Goal: Feedback & Contribution: Submit feedback/report problem

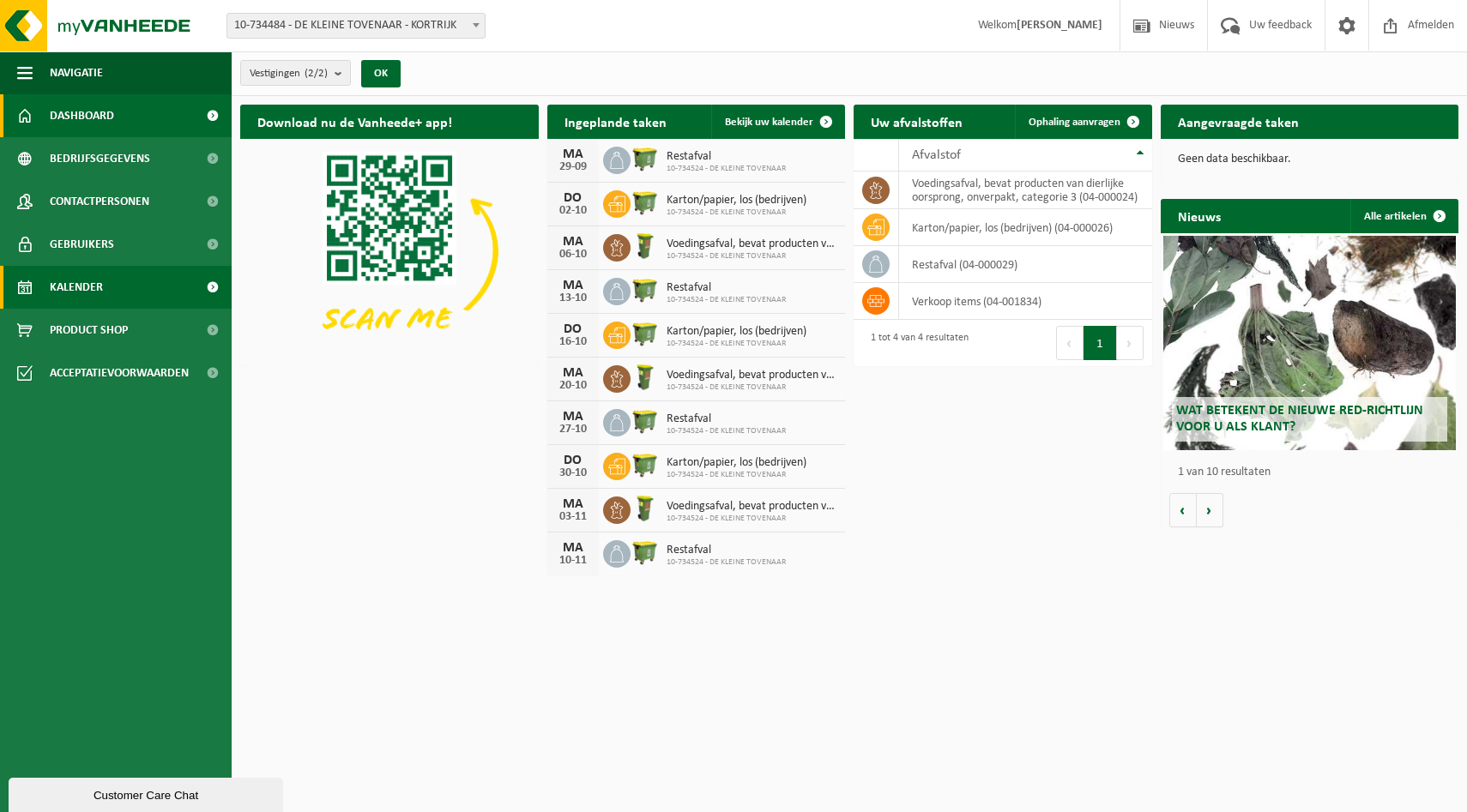
click at [83, 295] on span "Kalender" at bounding box center [77, 287] width 53 height 43
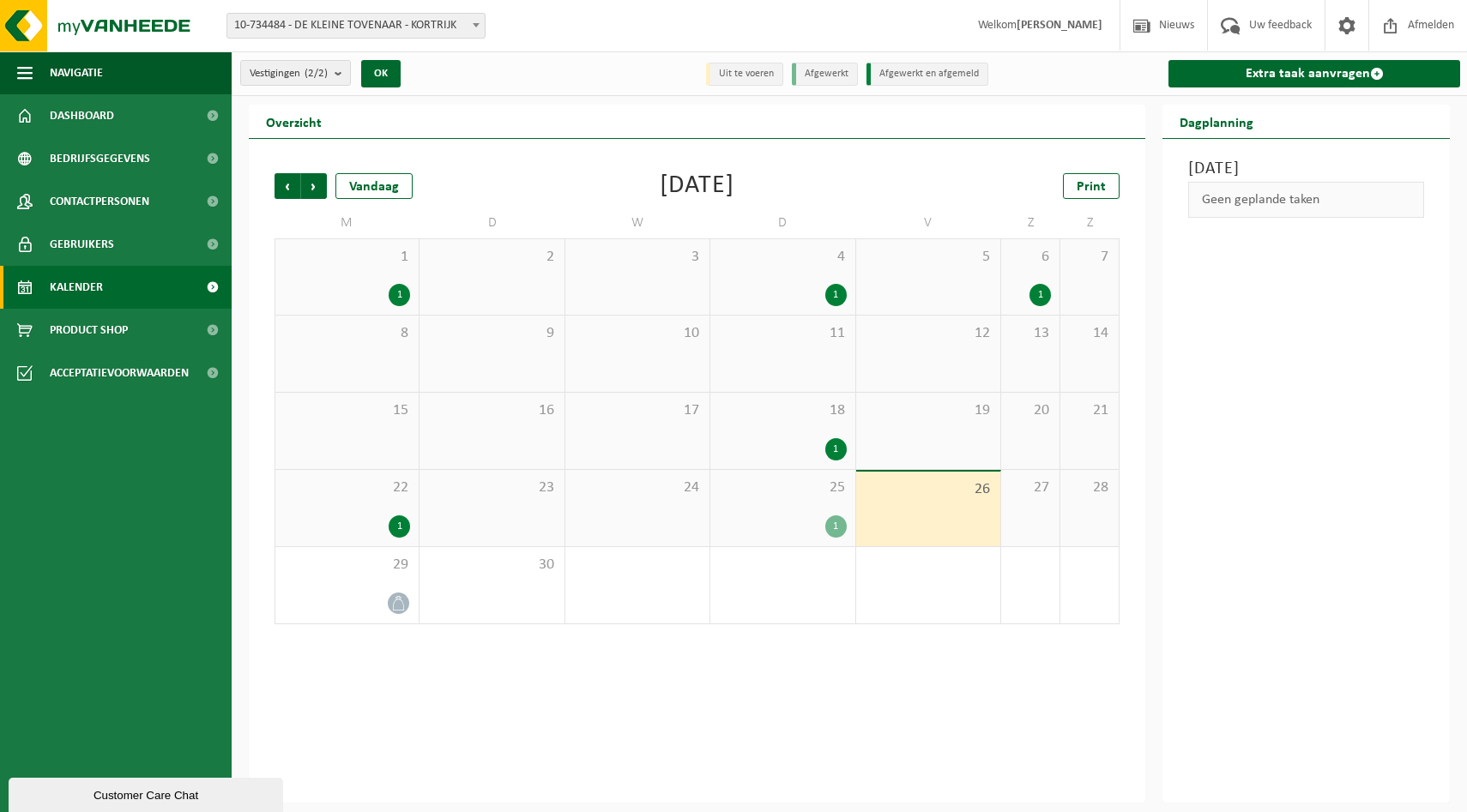
click at [790, 514] on div "25 1" at bounding box center [782, 508] width 144 height 76
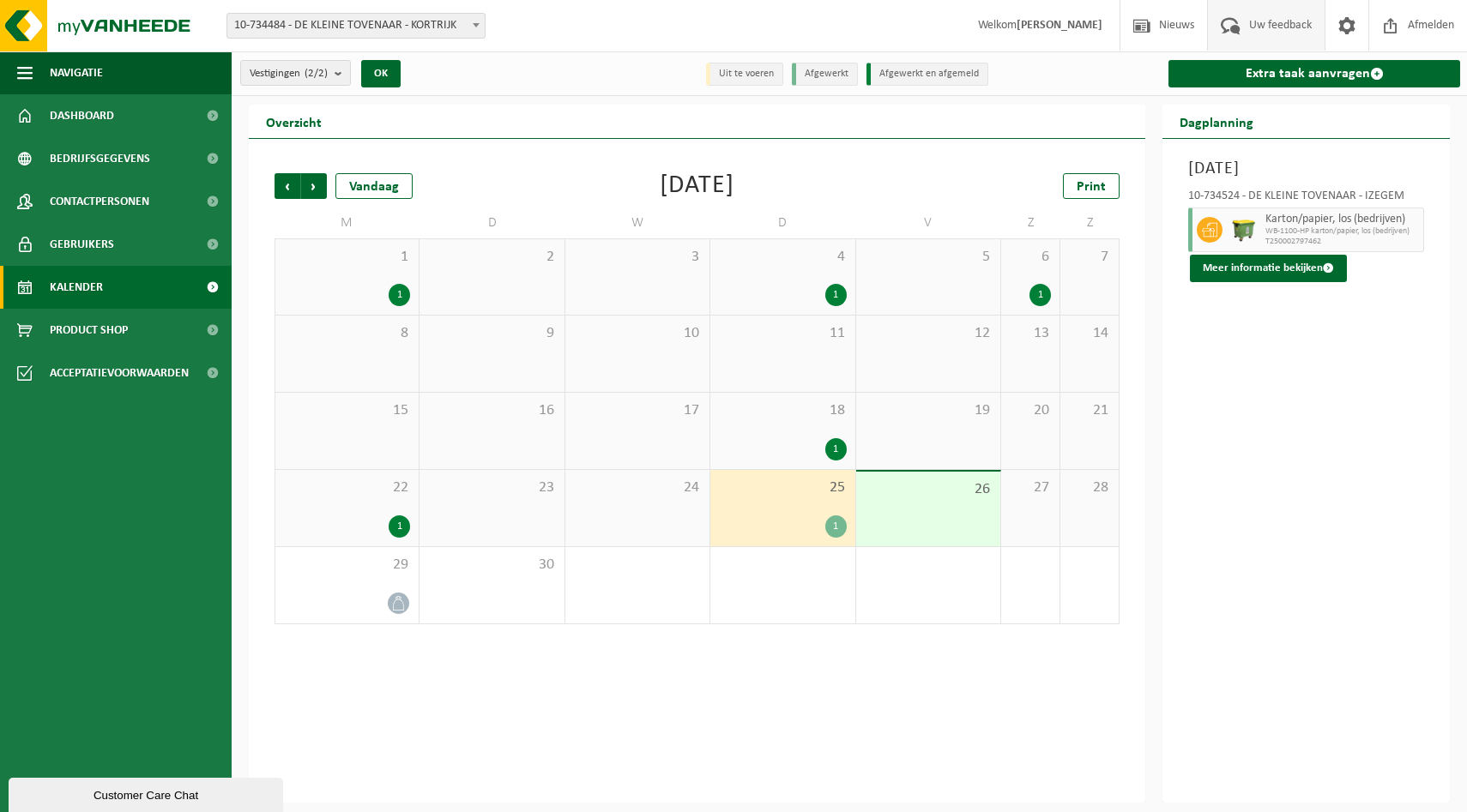
click at [1264, 25] on span "Uw feedback" at bounding box center [1280, 25] width 72 height 51
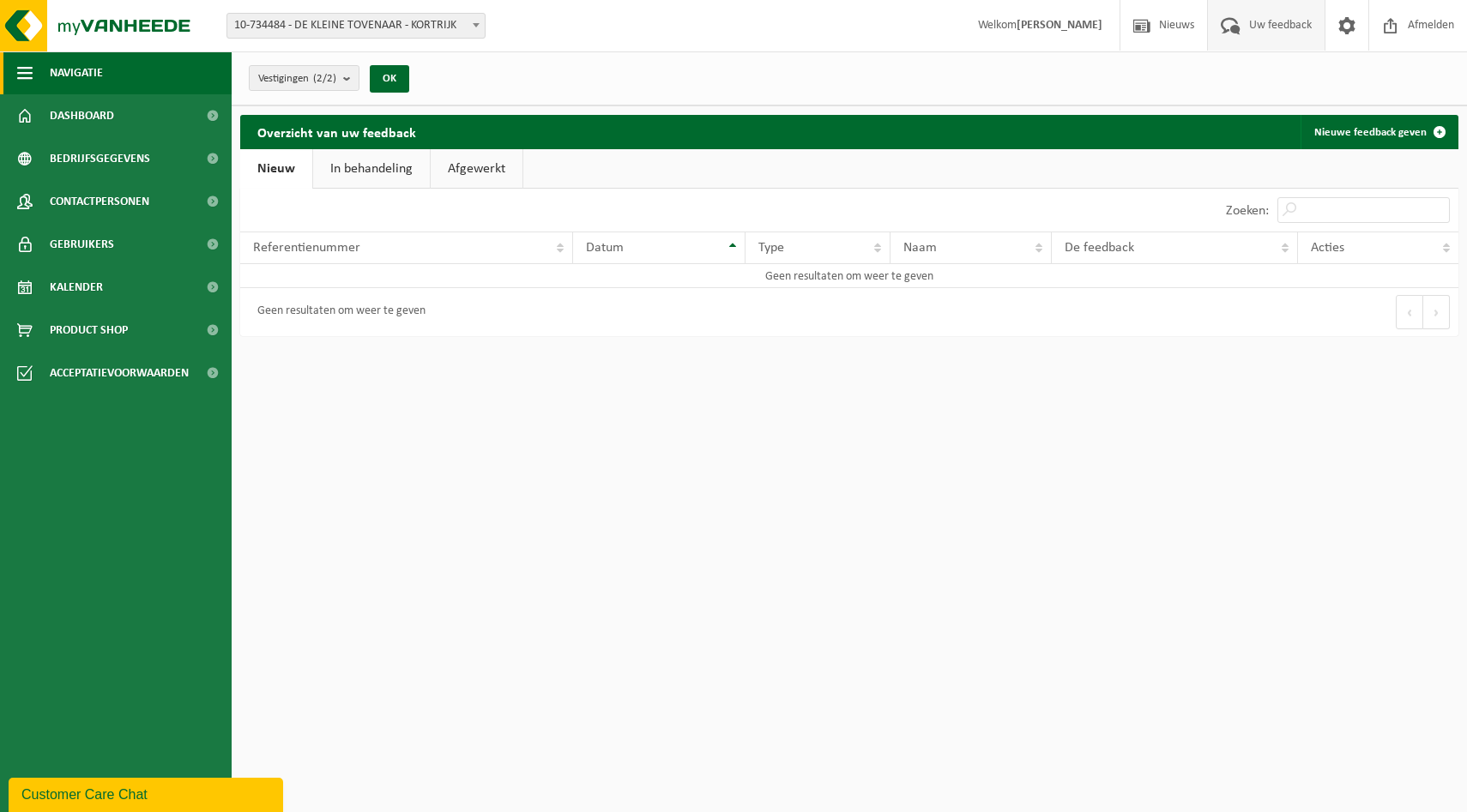
click at [84, 70] on span "Navigatie" at bounding box center [77, 73] width 53 height 43
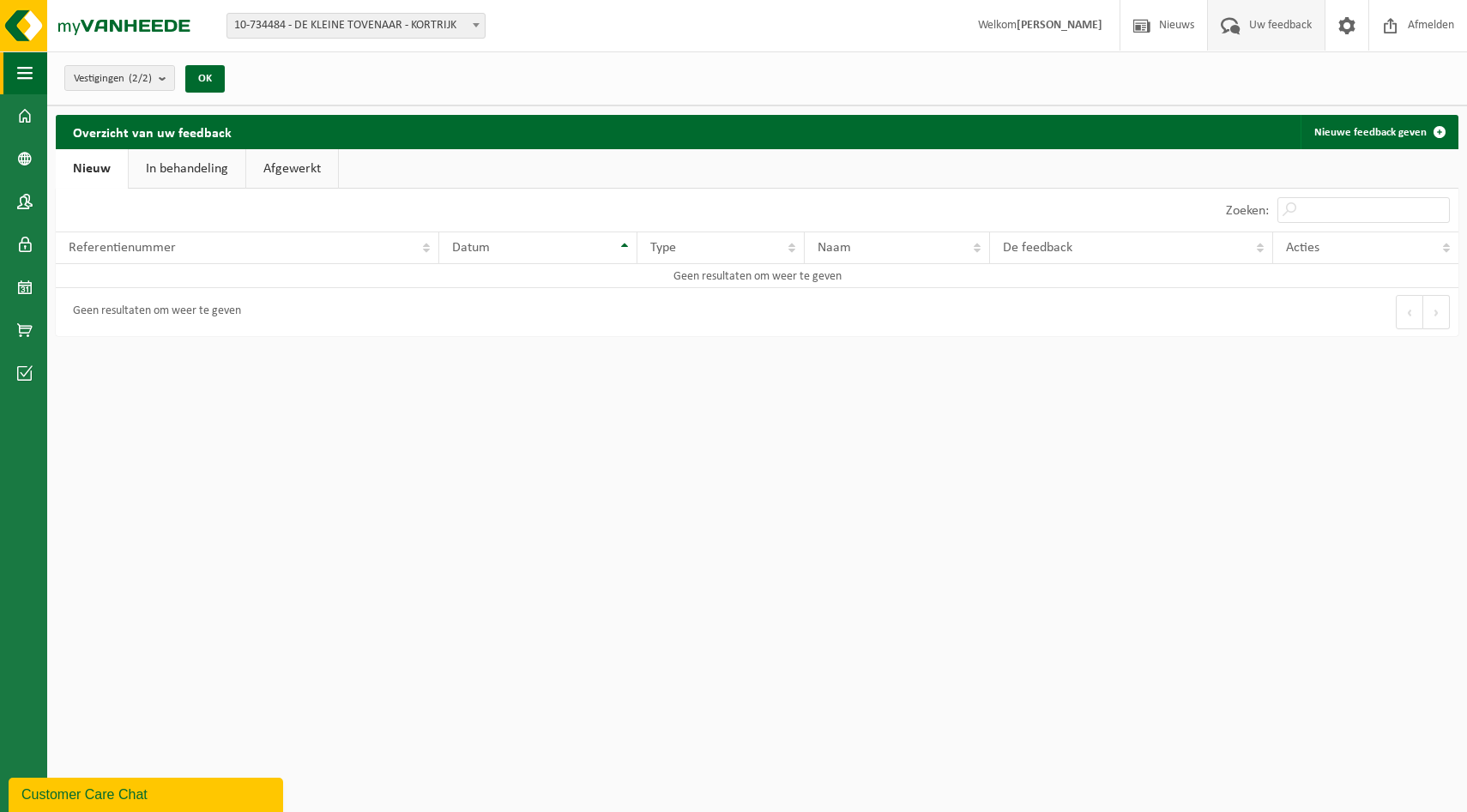
click at [13, 78] on button "Navigatie" at bounding box center [24, 73] width 47 height 43
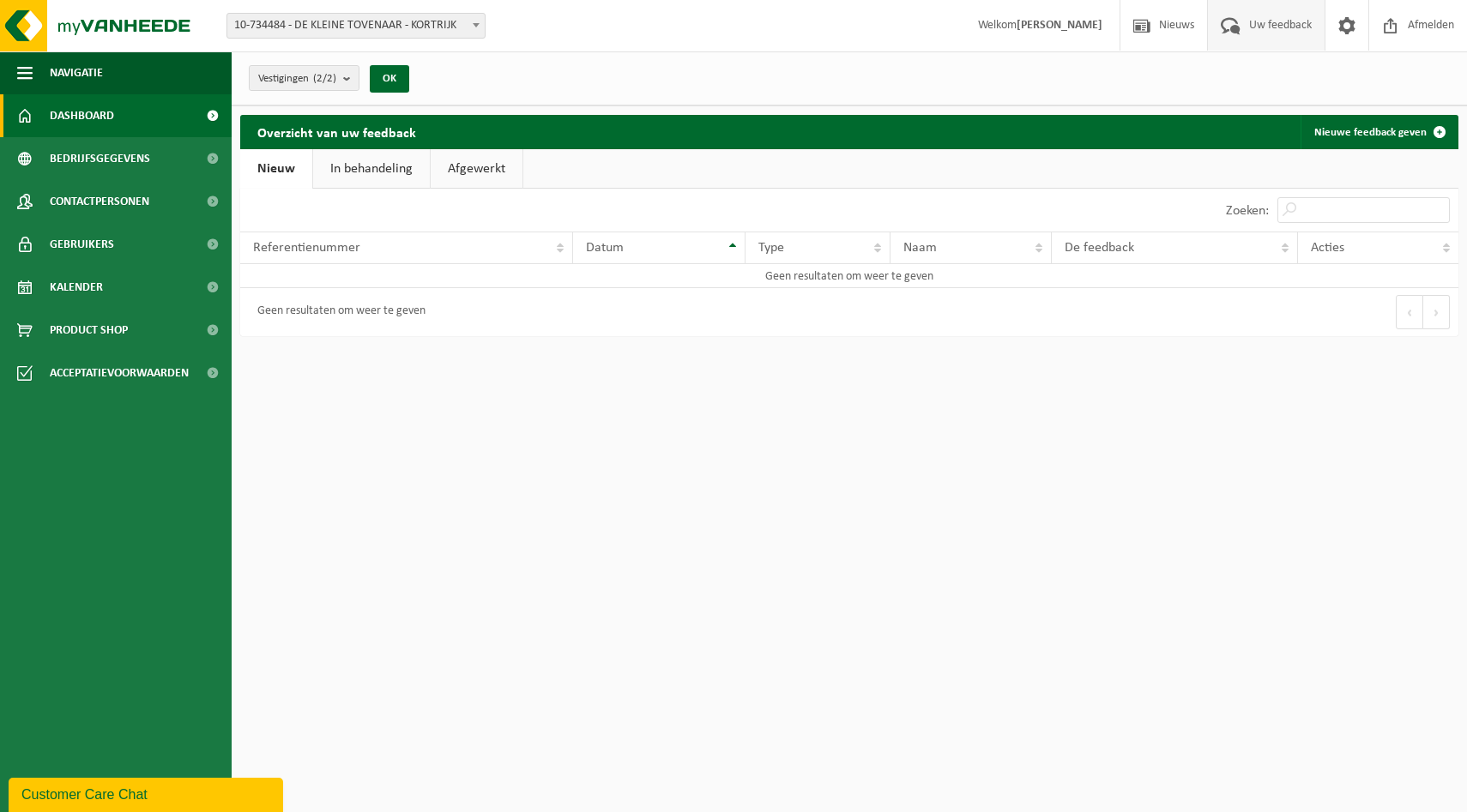
click at [64, 108] on span "Dashboard" at bounding box center [82, 116] width 65 height 43
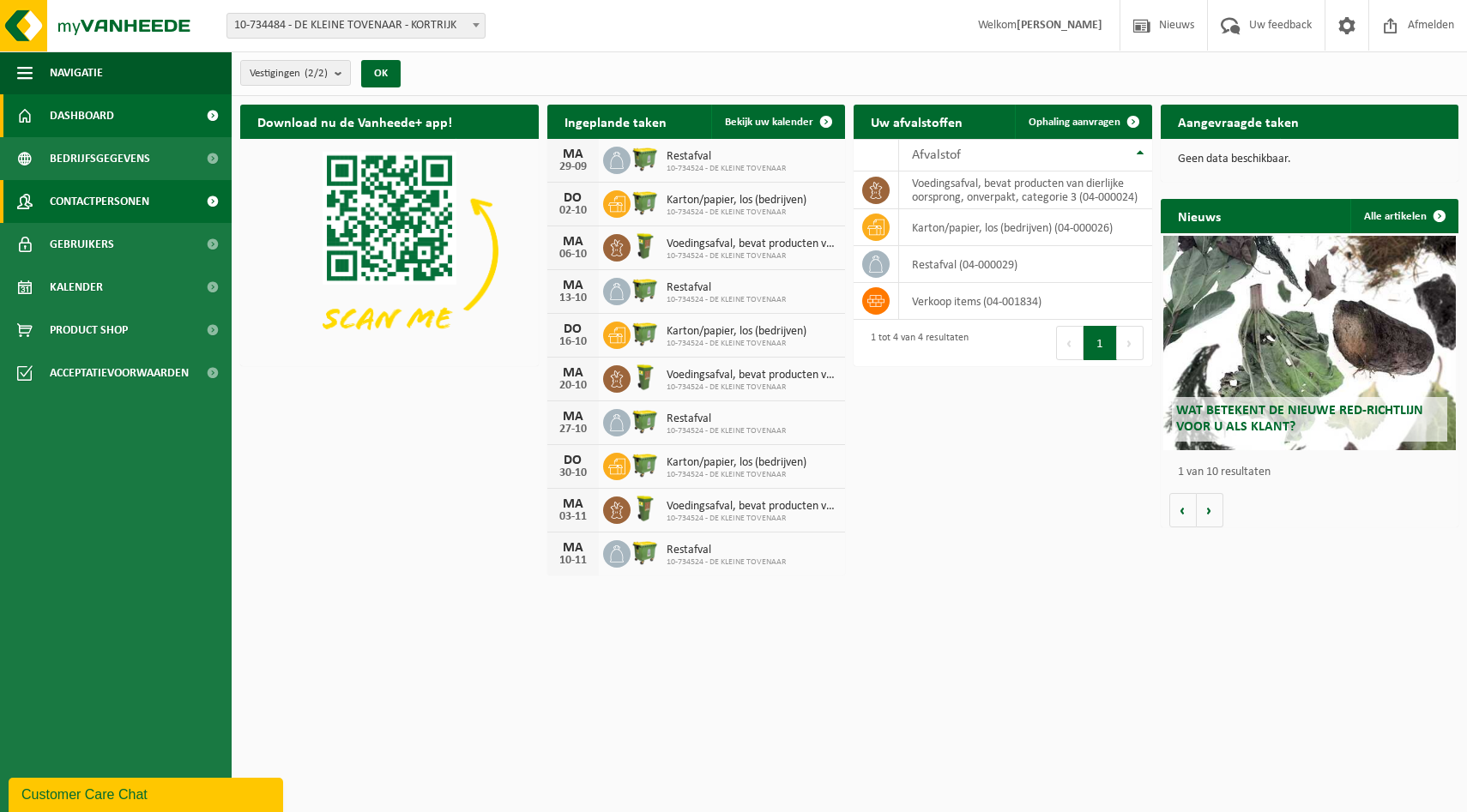
click at [78, 191] on span "Contactpersonen" at bounding box center [99, 202] width 99 height 43
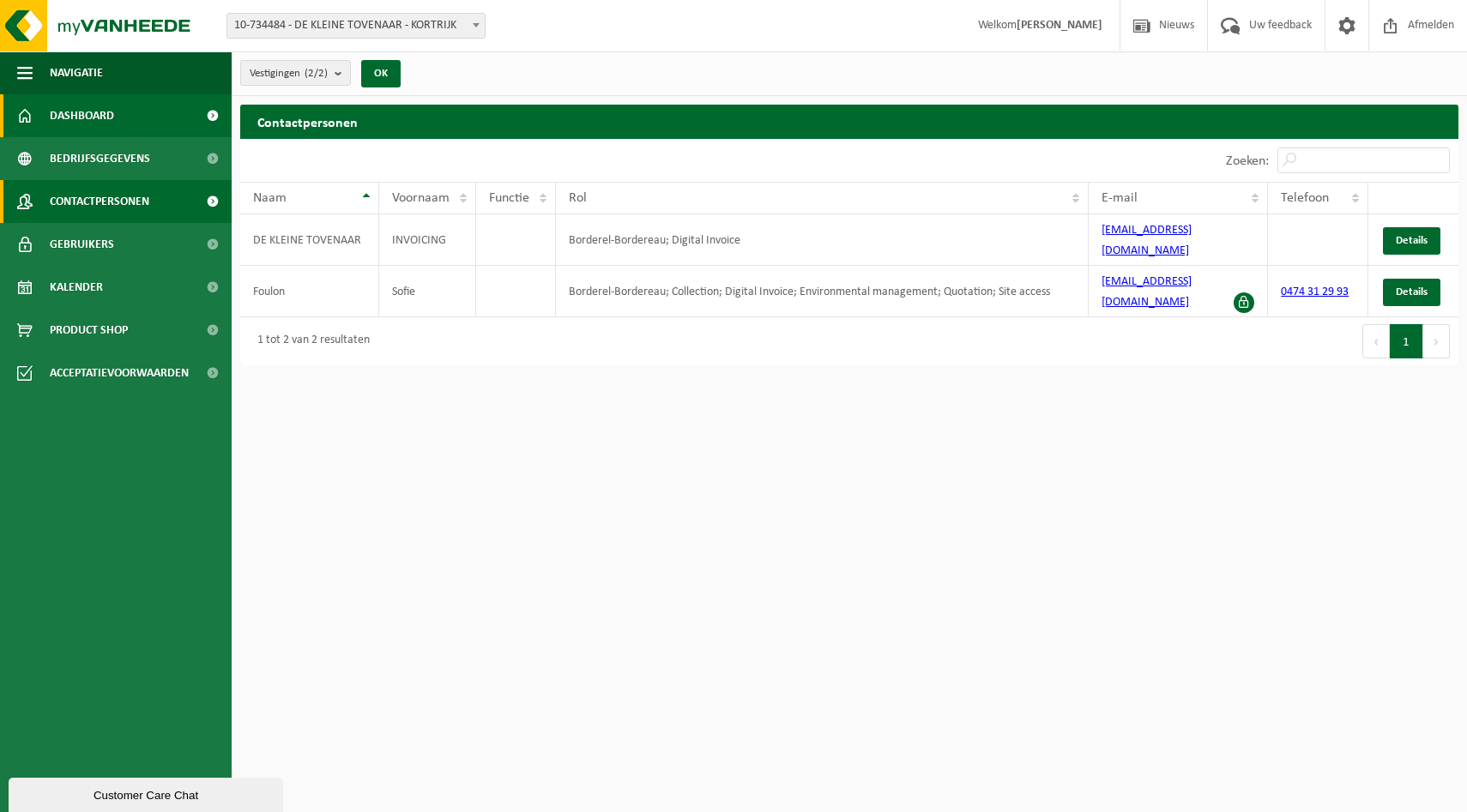
click at [79, 119] on span "Dashboard" at bounding box center [82, 116] width 65 height 43
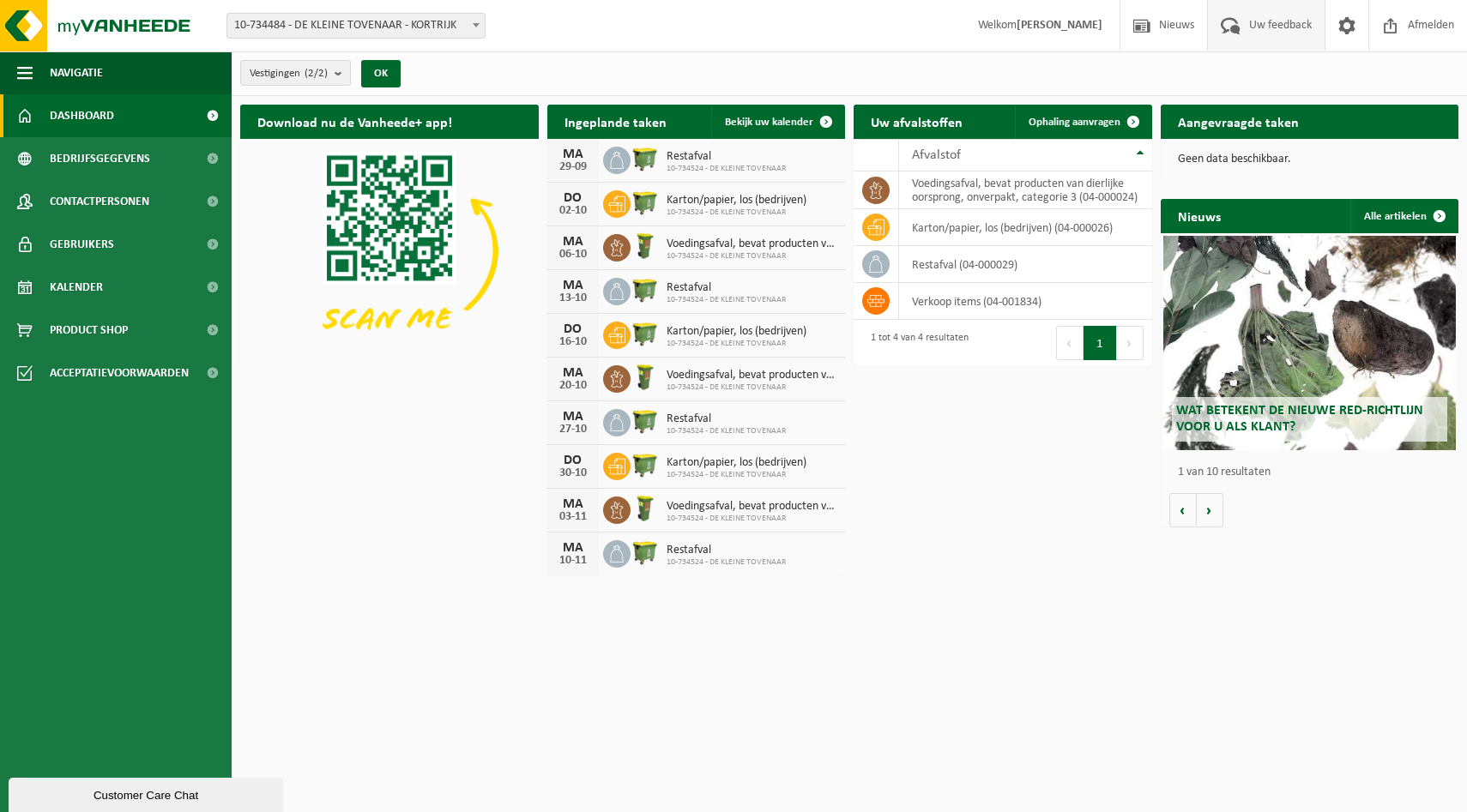
click at [1228, 25] on span at bounding box center [1231, 25] width 28 height 51
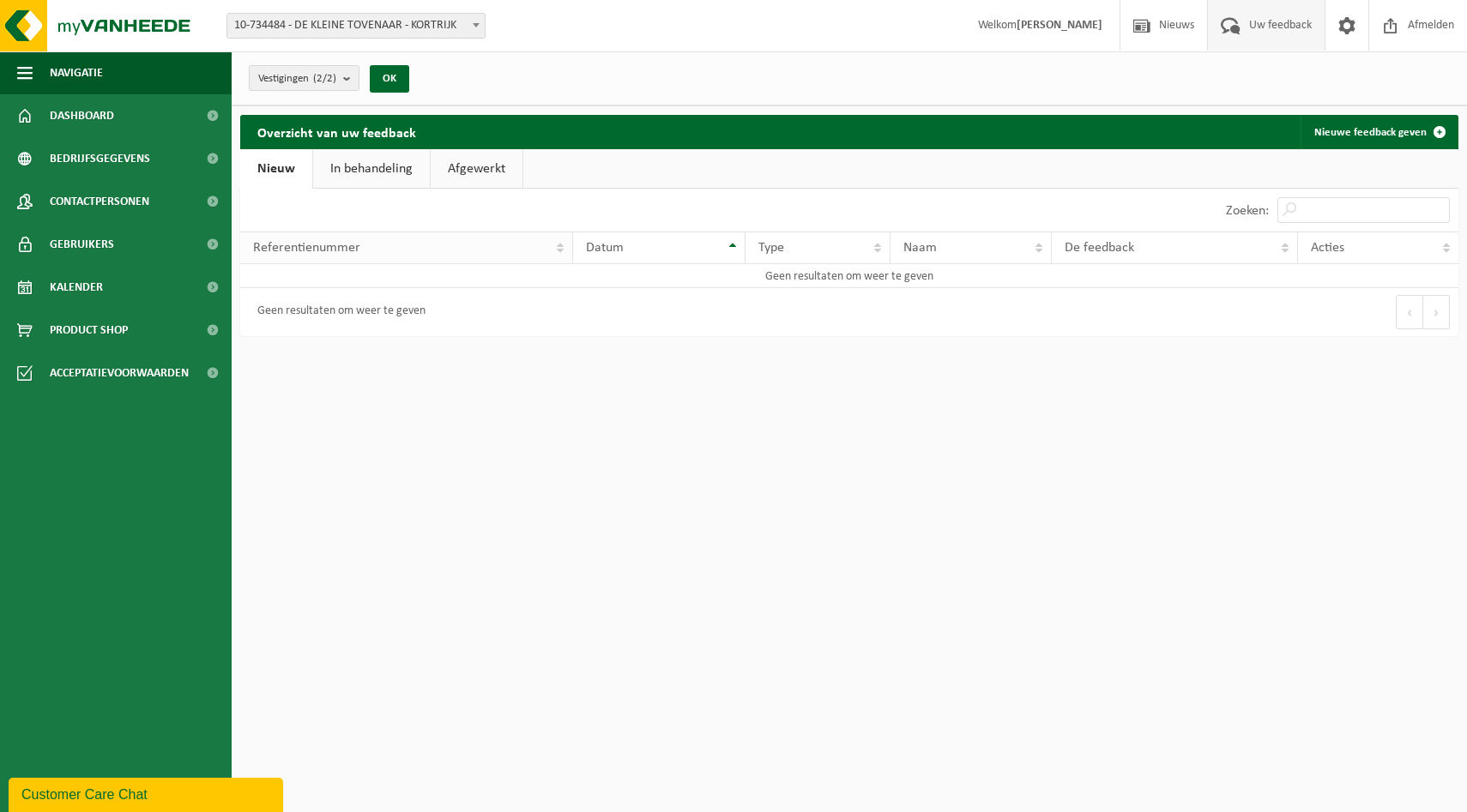
click at [368, 248] on div "Referentienummer" at bounding box center [401, 248] width 297 height 14
click at [651, 245] on div "Datum" at bounding box center [655, 248] width 137 height 14
click at [1366, 127] on link "Nieuwe feedback geven" at bounding box center [1378, 131] width 156 height 34
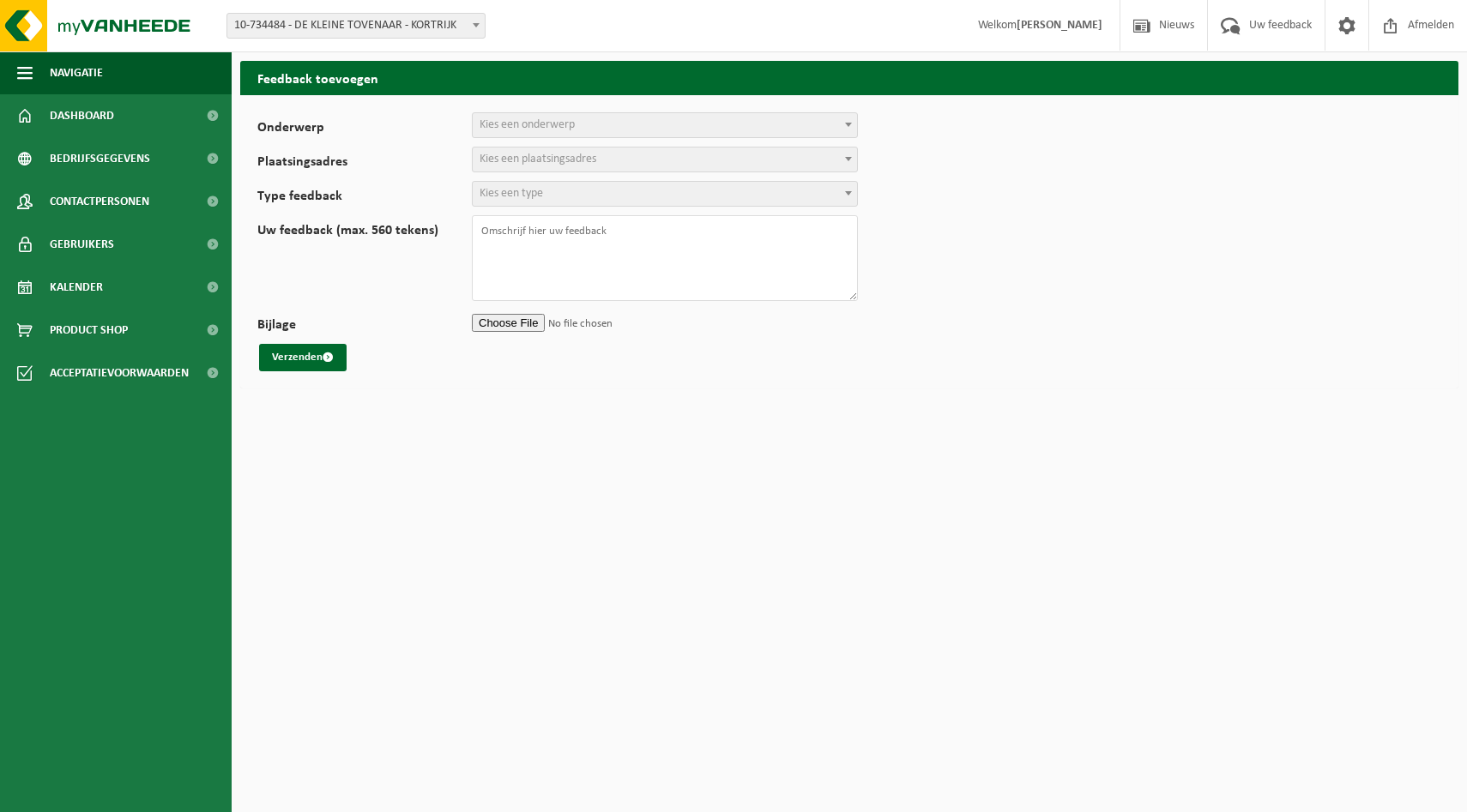
select select
click at [510, 129] on span "Kies een onderwerp" at bounding box center [527, 125] width 95 height 13
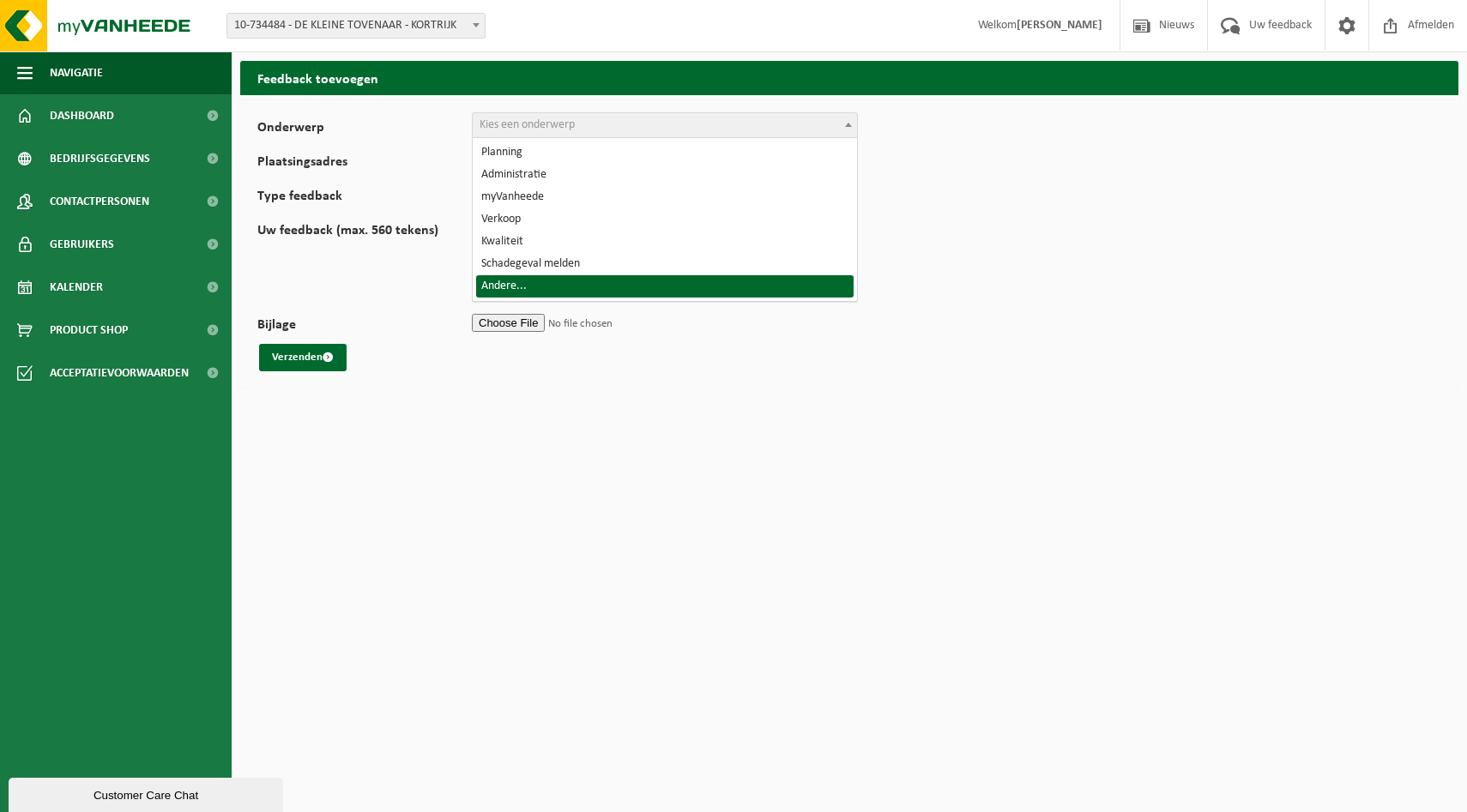
select select "32"
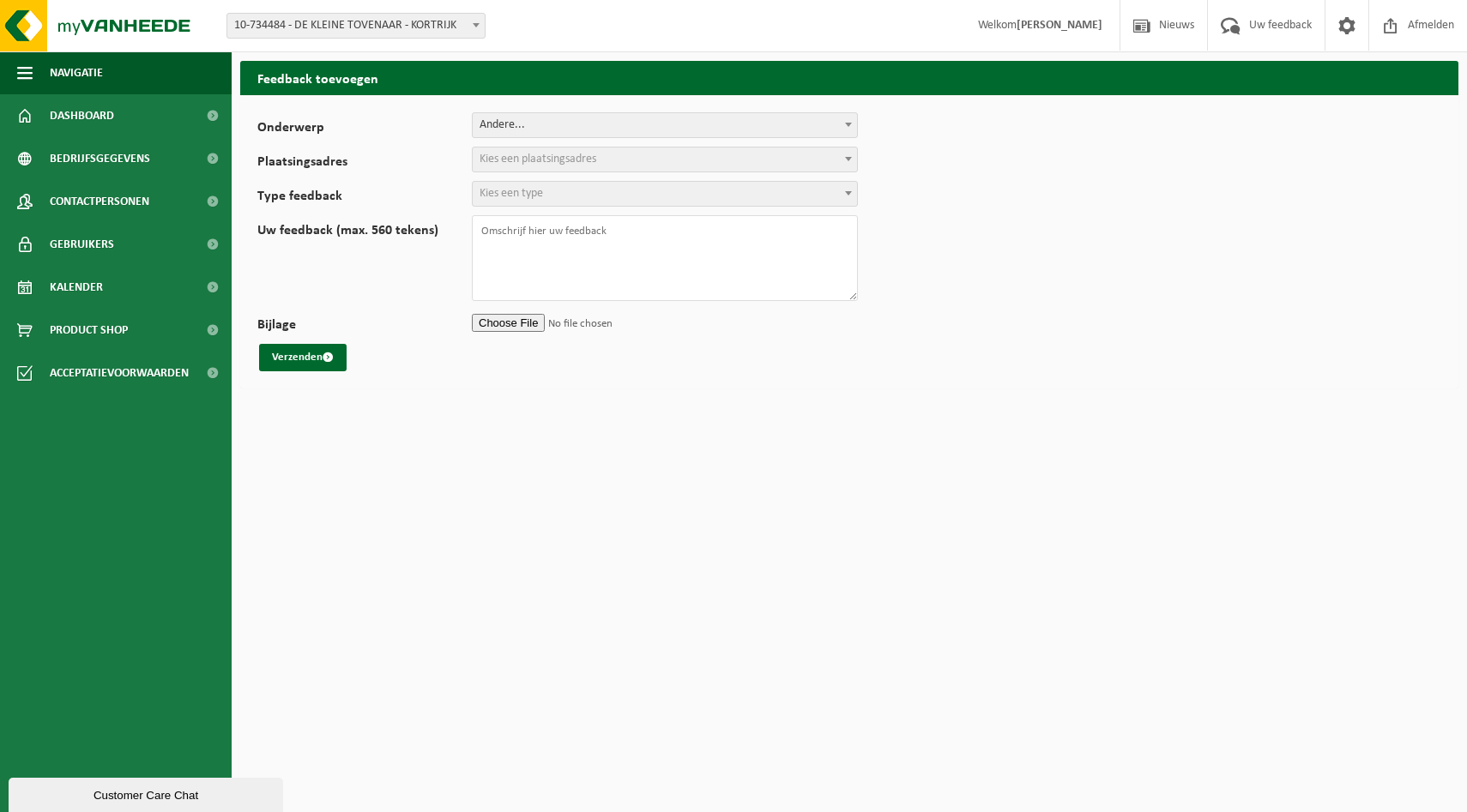
click at [521, 150] on span "Kies een plaatsingsadres" at bounding box center [665, 159] width 385 height 24
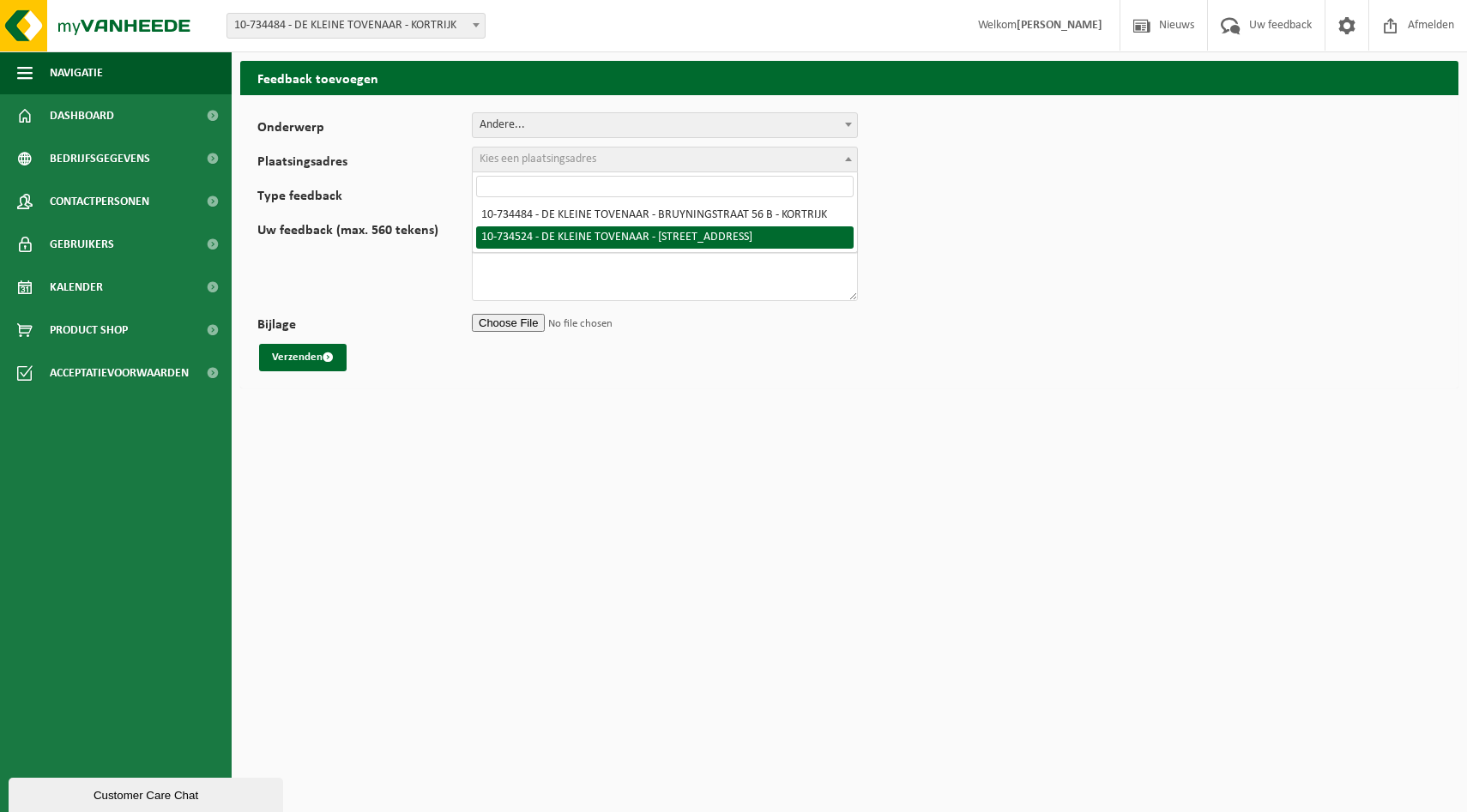
select select "23067"
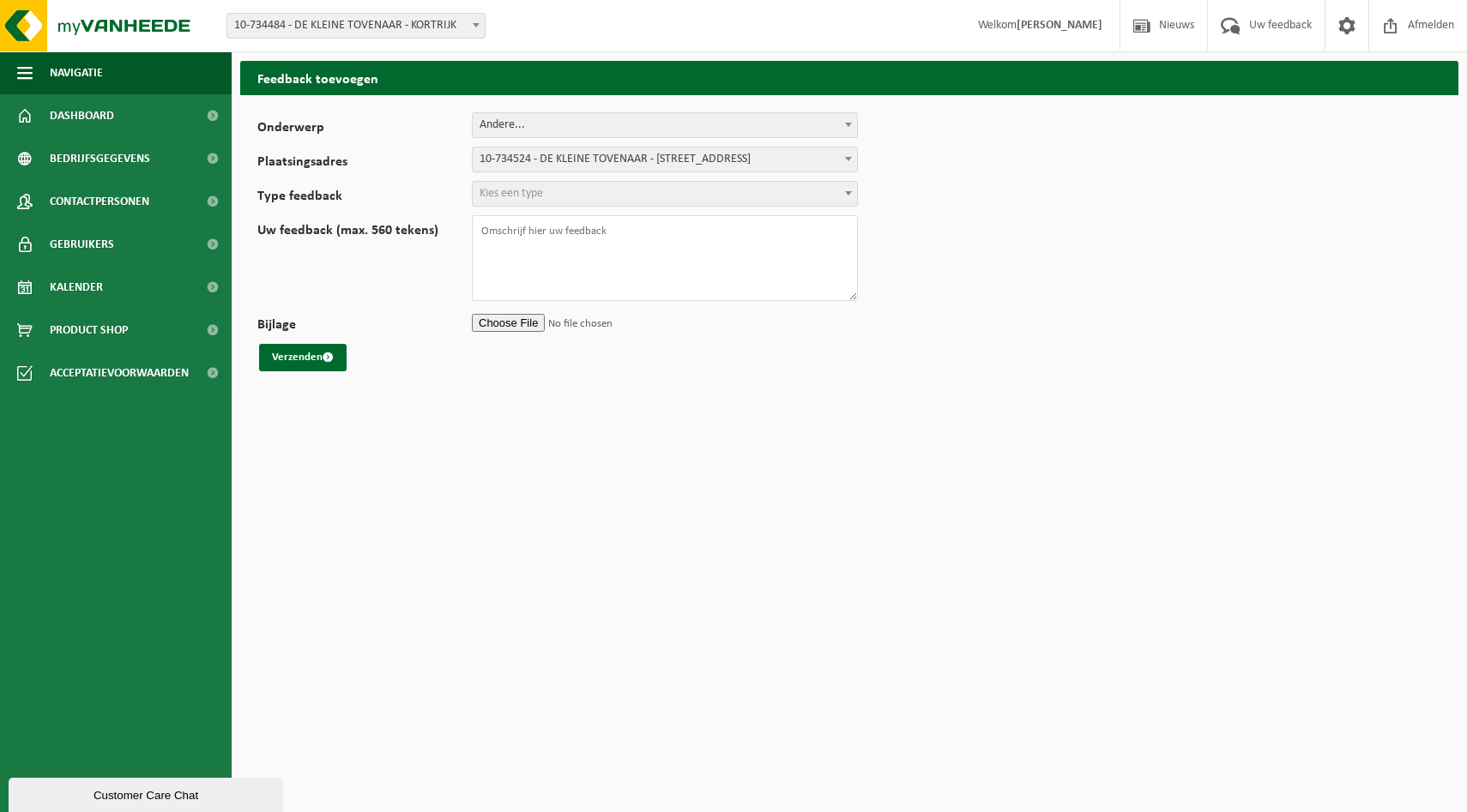
click at [501, 193] on span "Kies een type" at bounding box center [511, 193] width 64 height 13
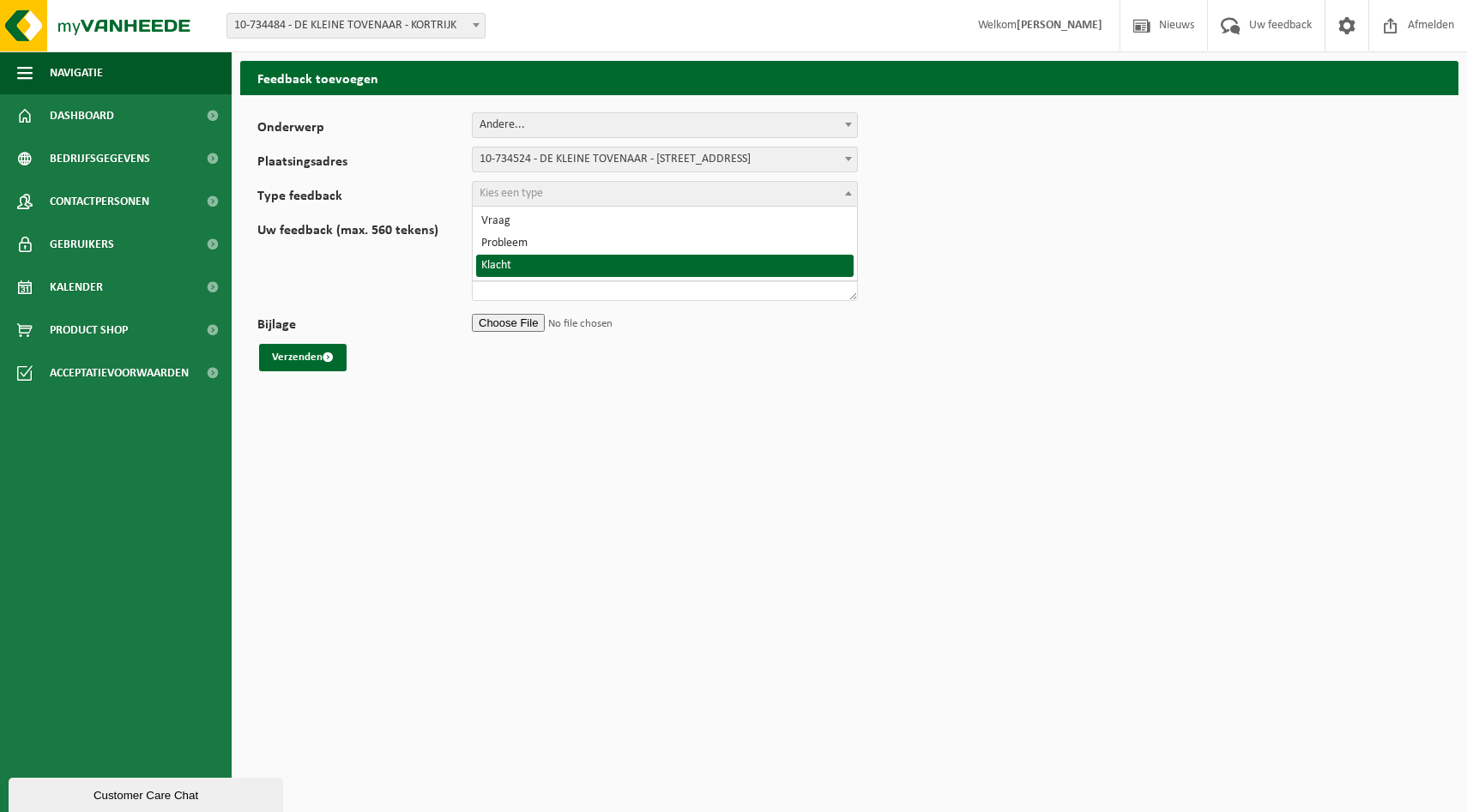
select select "COM"
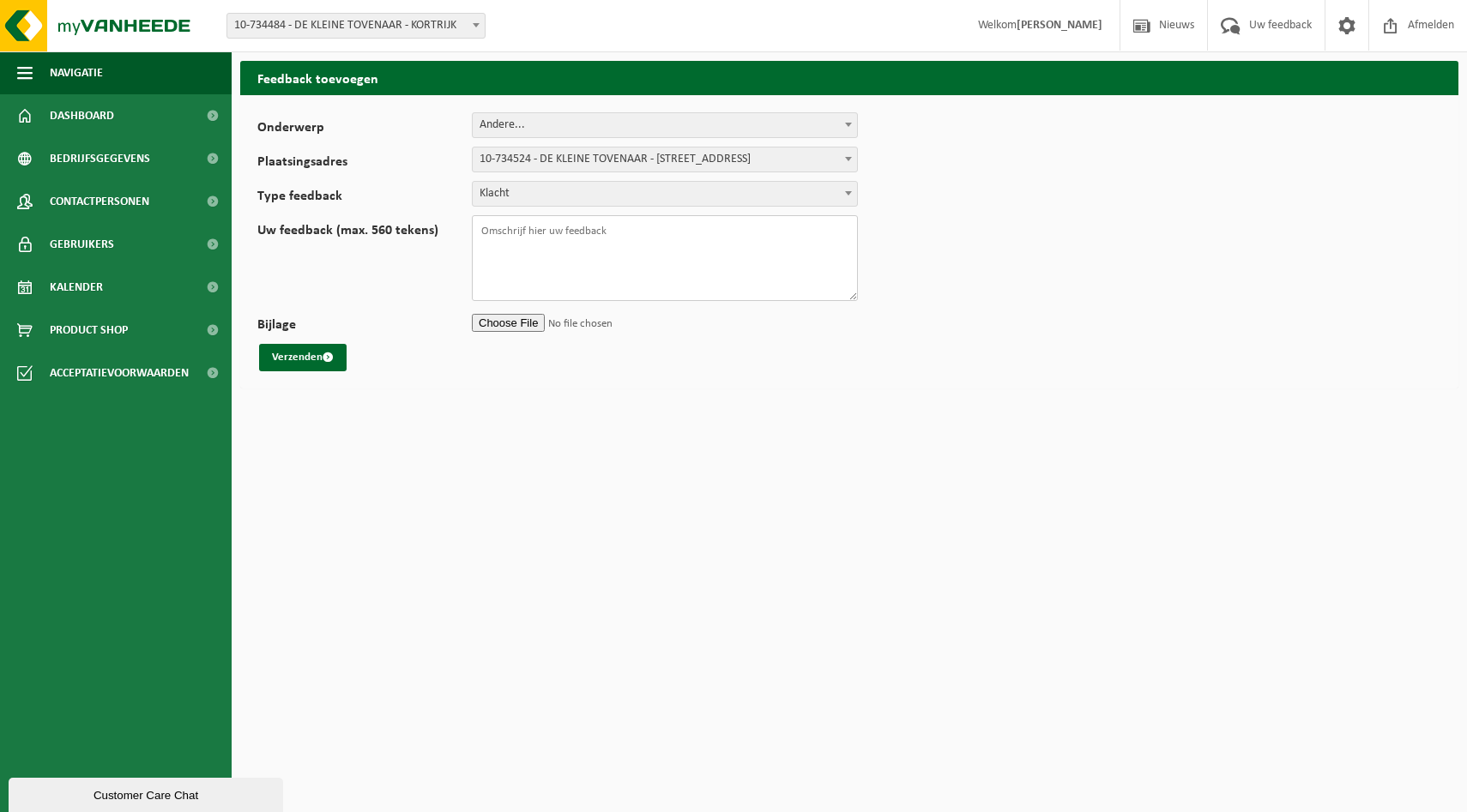
click at [511, 244] on textarea "Uw feedback (max. 560 tekens)" at bounding box center [664, 257] width 386 height 85
type textarea "Beste er werd een extra lediging aangevraagd van de papier en karton container …"
click at [294, 360] on button "Verzenden" at bounding box center [302, 358] width 87 height 27
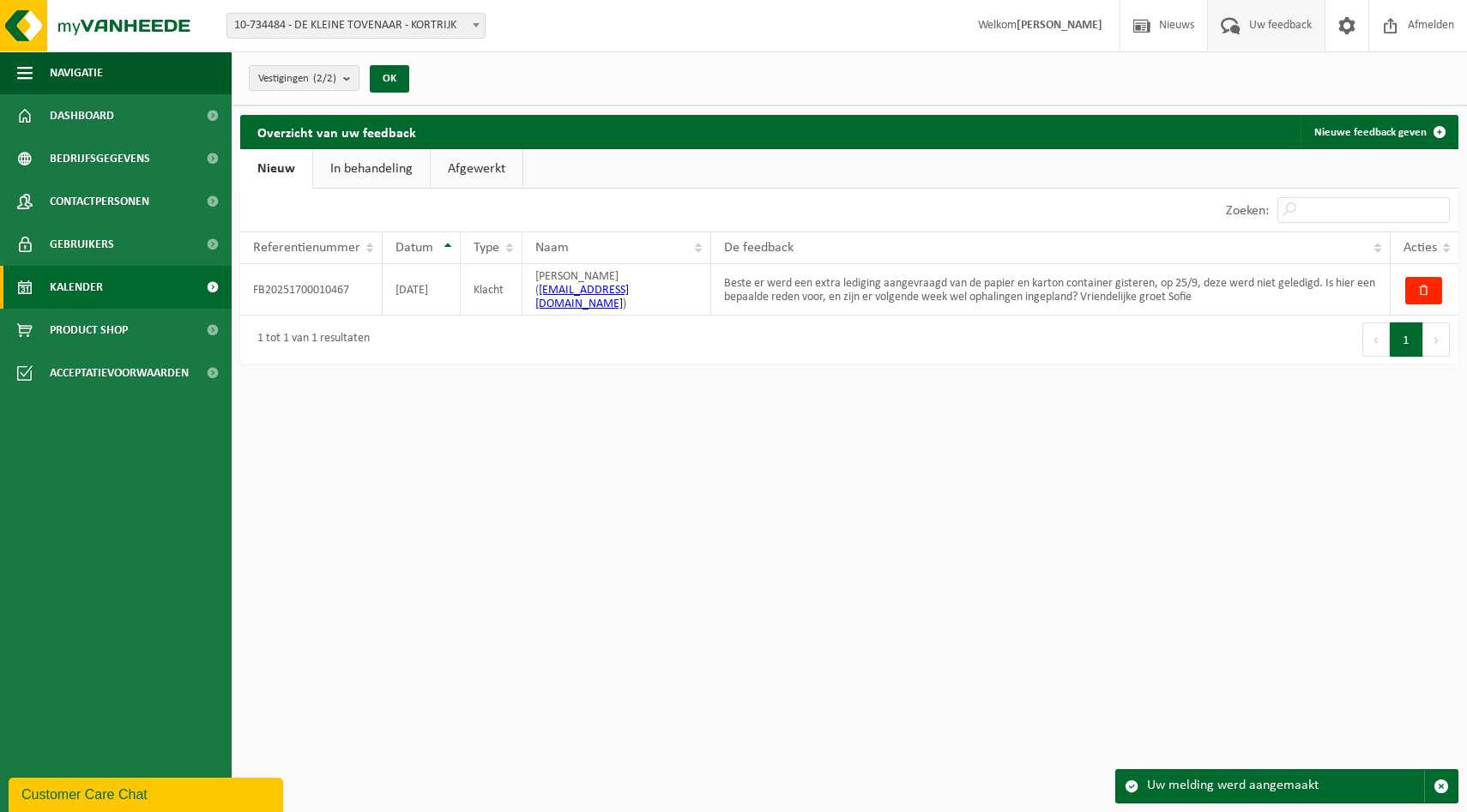
click at [66, 289] on span "Kalender" at bounding box center [77, 287] width 53 height 43
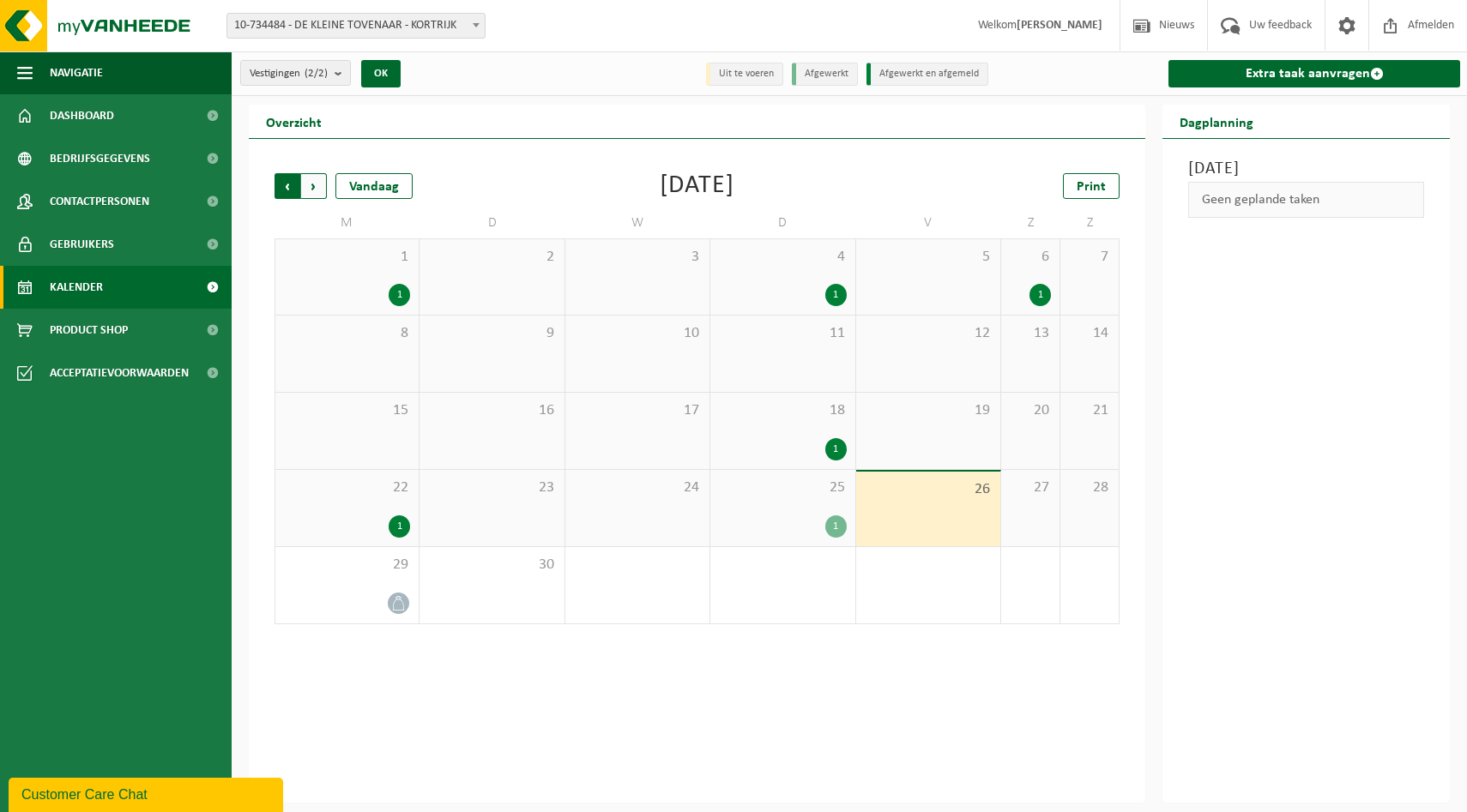
click at [320, 180] on span "Volgende" at bounding box center [314, 186] width 26 height 25
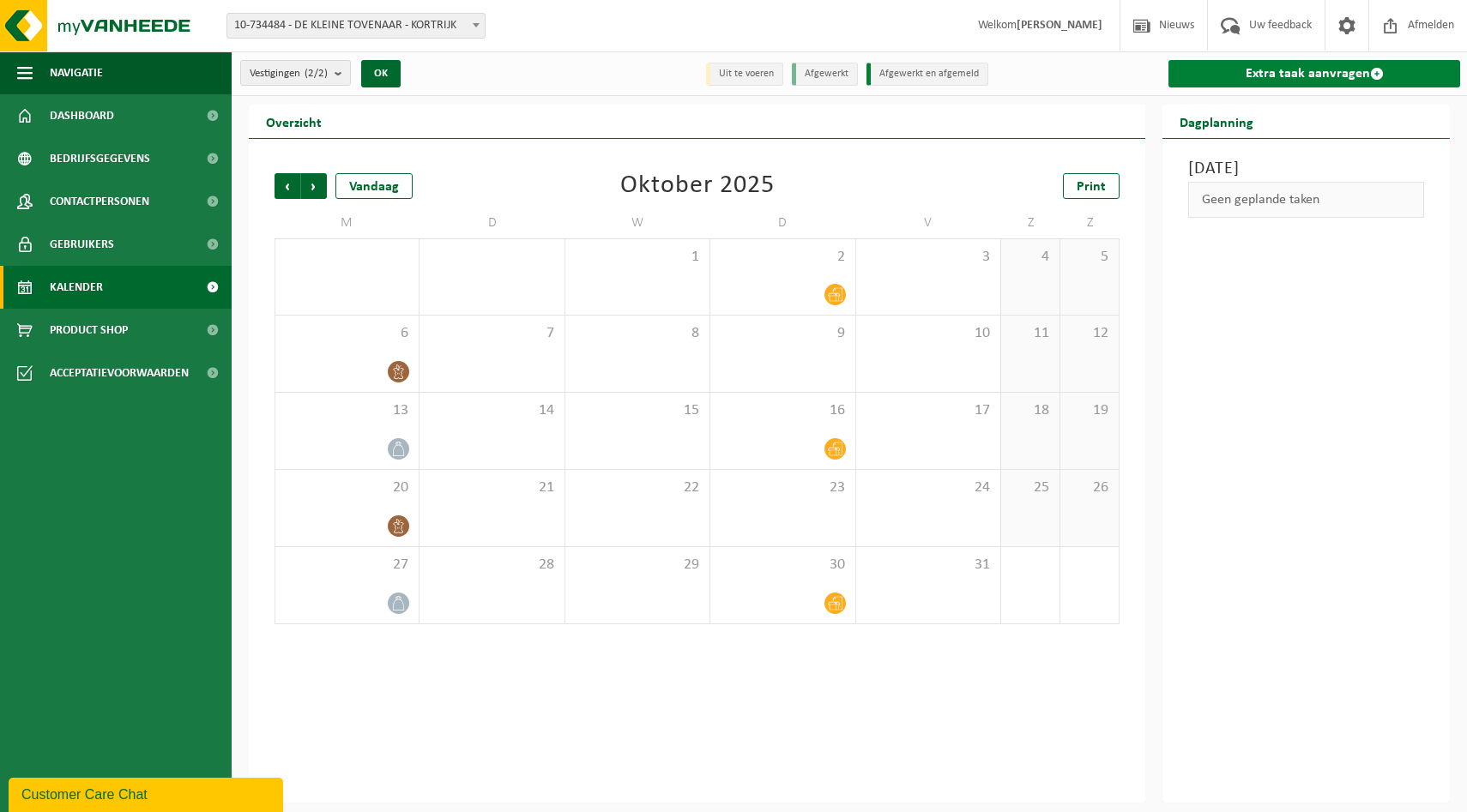
click at [1228, 75] on link "Extra taak aanvragen" at bounding box center [1314, 74] width 291 height 27
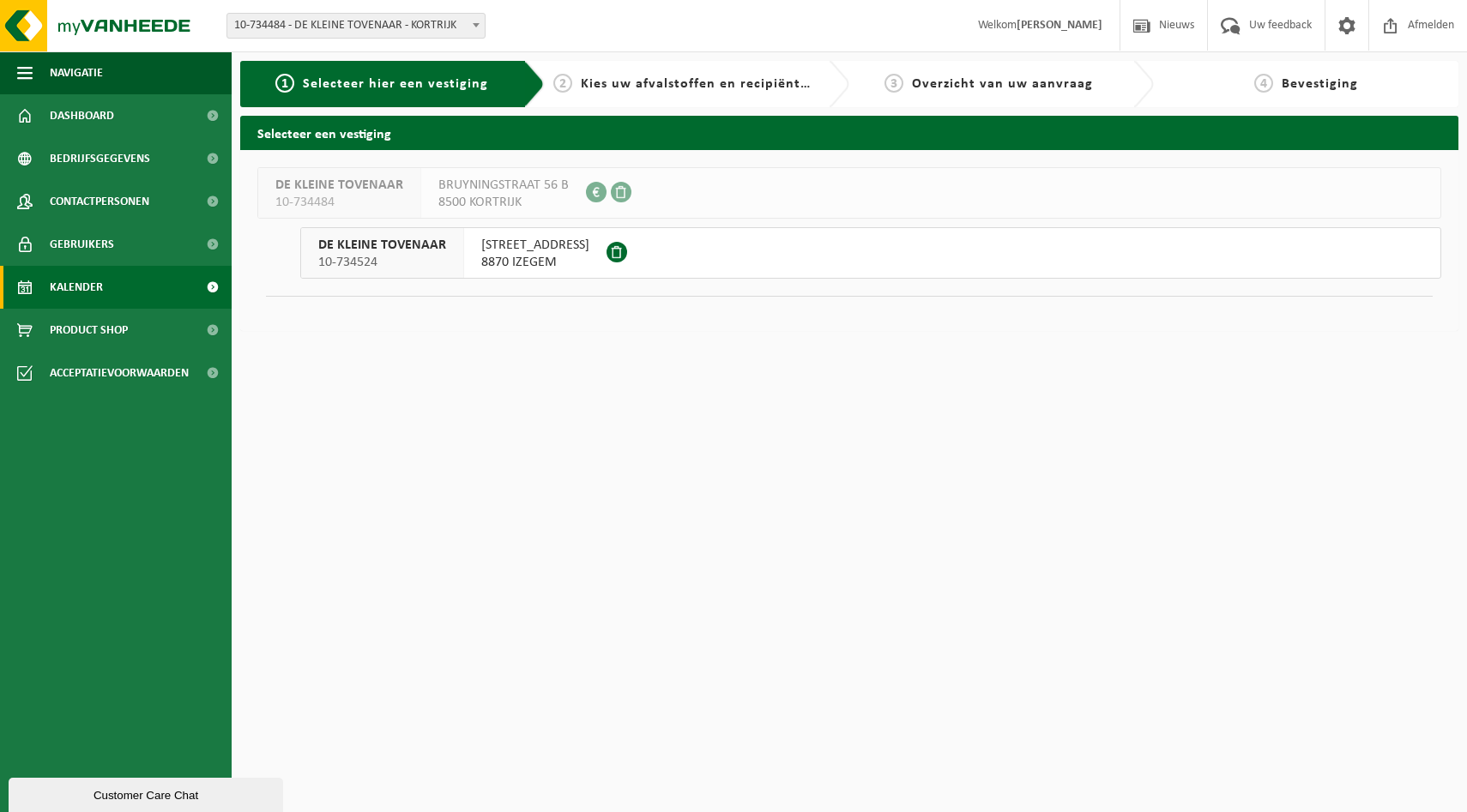
click at [72, 283] on span "Kalender" at bounding box center [77, 287] width 53 height 43
